Goal: Task Accomplishment & Management: Manage account settings

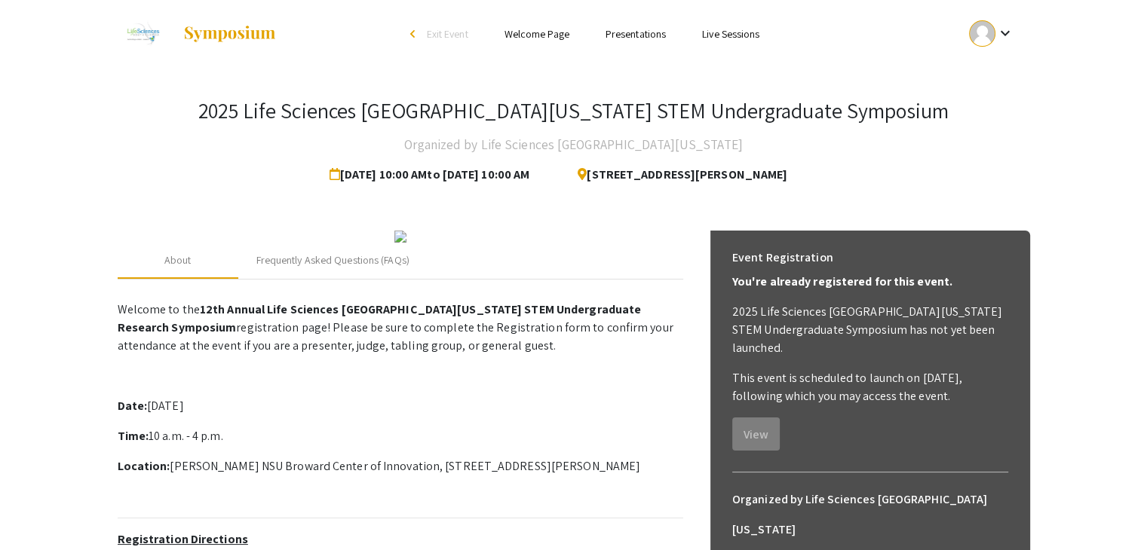
click at [977, 41] on div at bounding box center [982, 33] width 26 height 26
click at [992, 79] on button "My Account" at bounding box center [999, 75] width 93 height 36
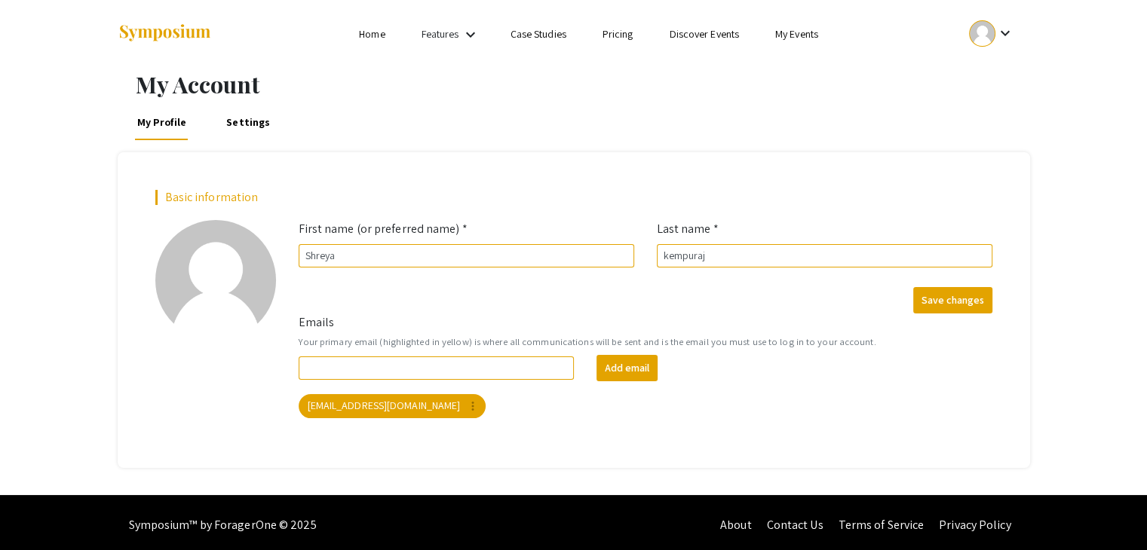
click at [247, 132] on link "Settings" at bounding box center [248, 122] width 49 height 36
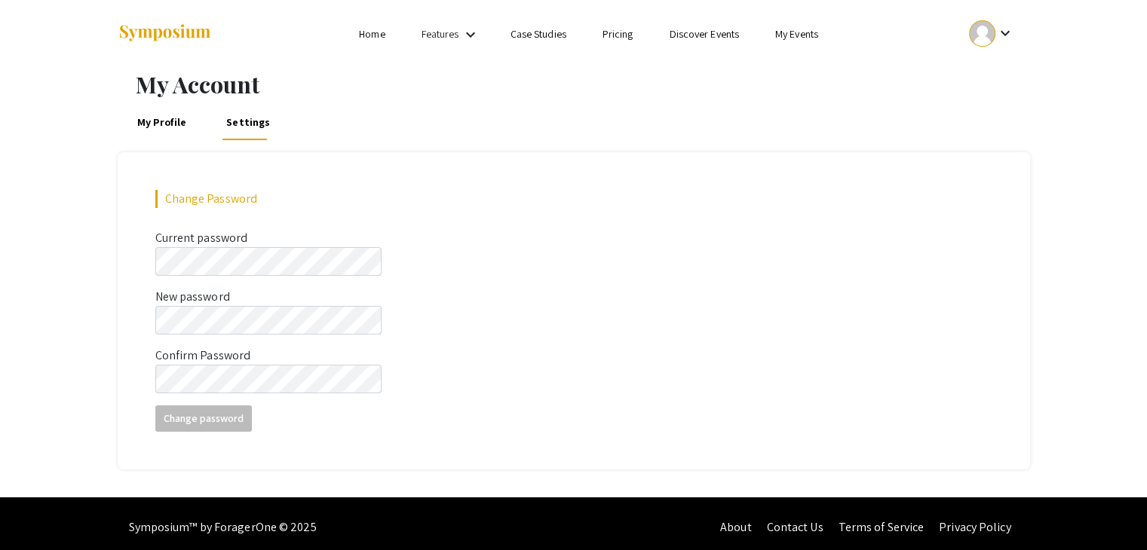
click at [994, 32] on div at bounding box center [982, 33] width 26 height 26
click at [986, 65] on button "My Account" at bounding box center [999, 75] width 93 height 36
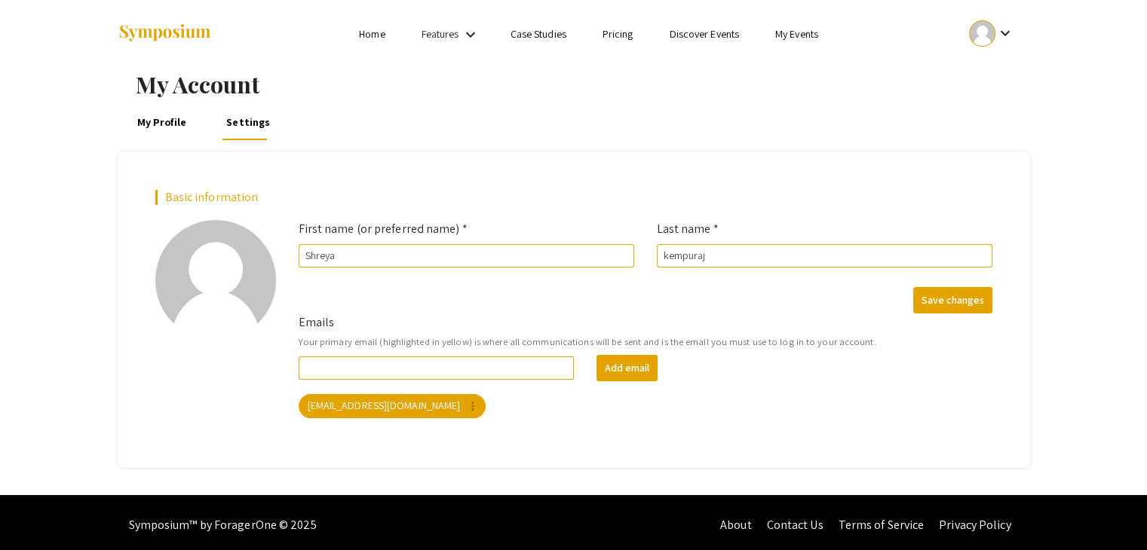
click at [1003, 34] on mat-icon "keyboard_arrow_down" at bounding box center [1004, 33] width 18 height 18
click at [991, 138] on button "Sign out" at bounding box center [999, 147] width 93 height 36
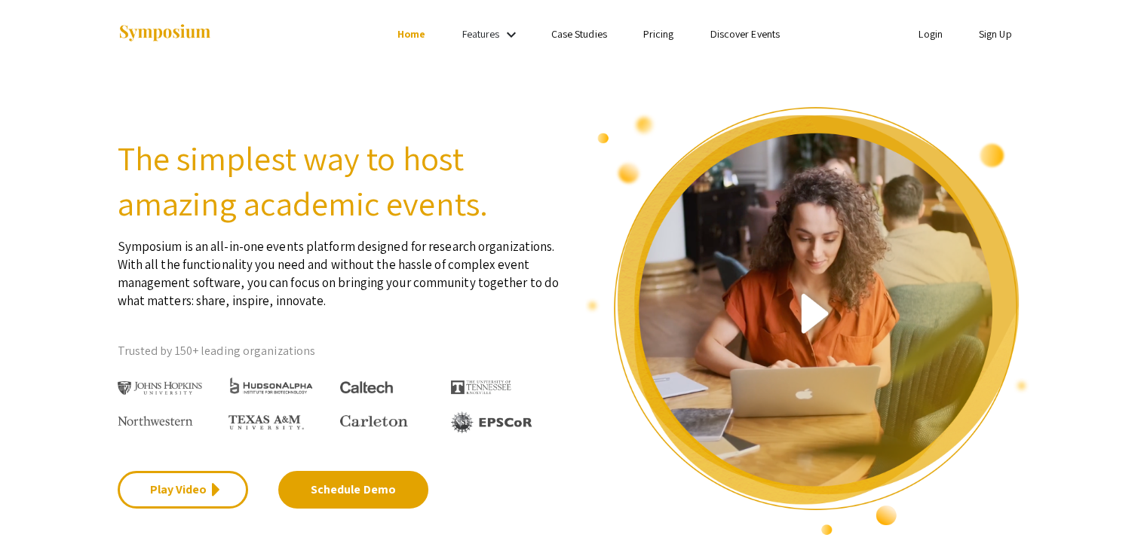
click at [905, 40] on li "Login" at bounding box center [930, 34] width 60 height 18
click at [919, 35] on link "Login" at bounding box center [930, 34] width 24 height 14
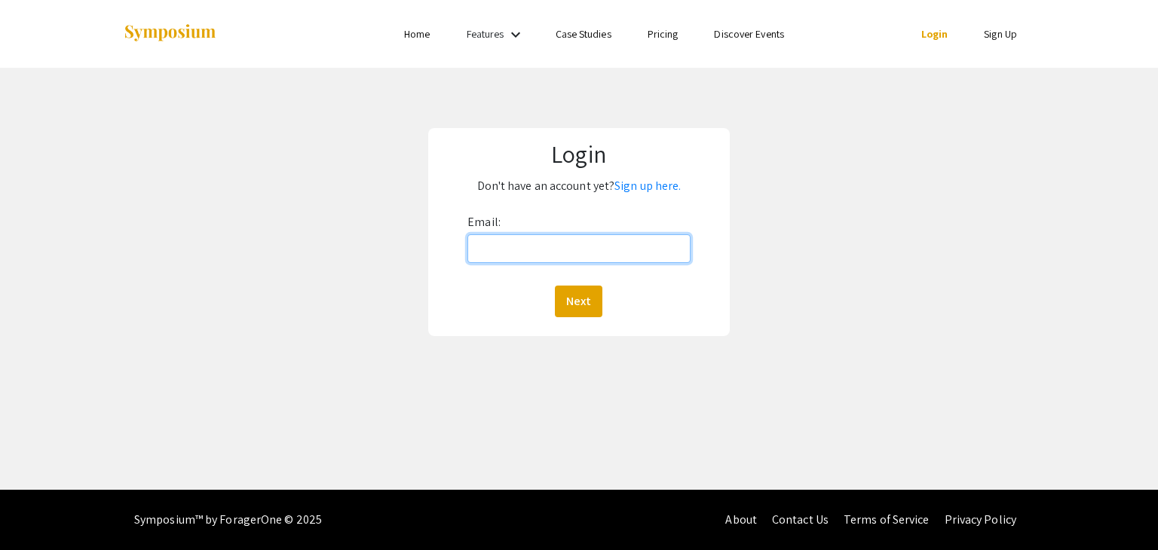
click at [507, 255] on input "Email:" at bounding box center [578, 248] width 222 height 29
